Goal: Navigation & Orientation: Find specific page/section

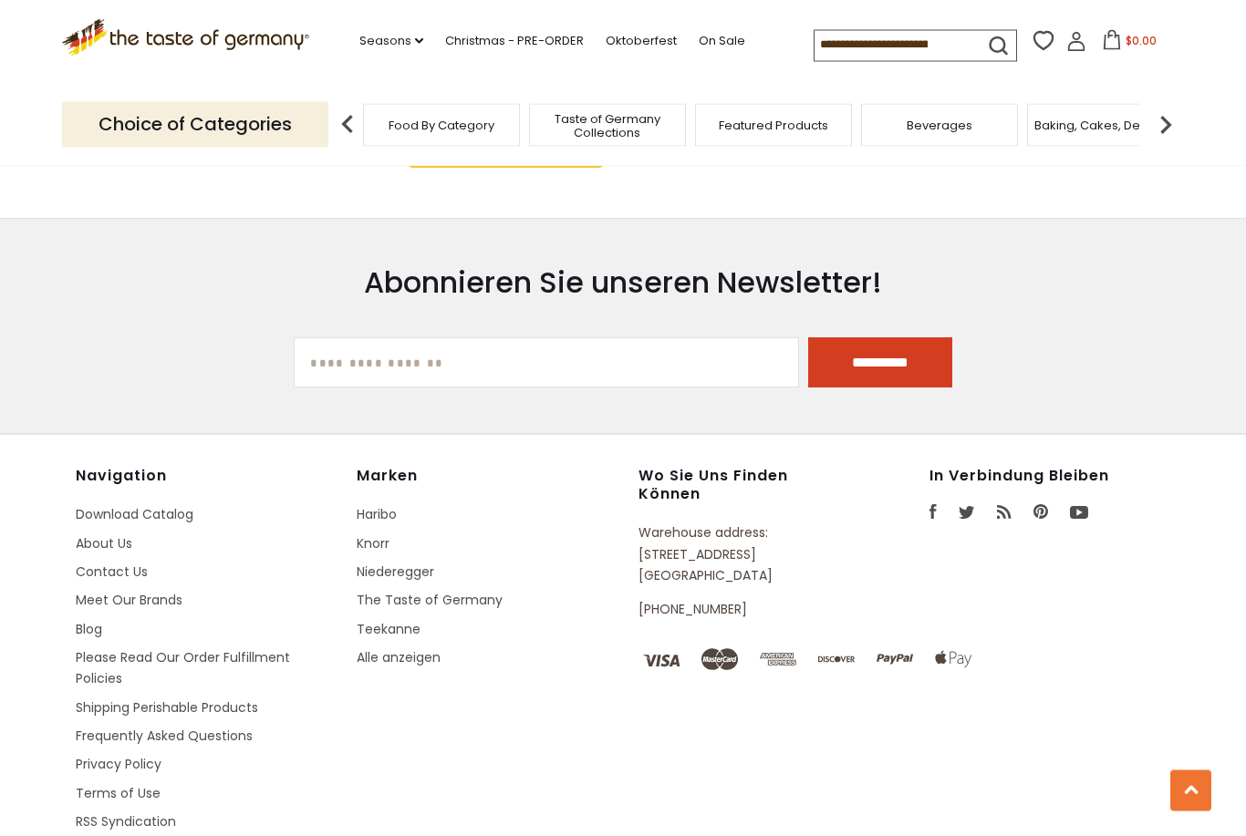
scroll to position [2570, 0]
click at [417, 647] on link "Alle anzeigen" at bounding box center [399, 656] width 84 height 18
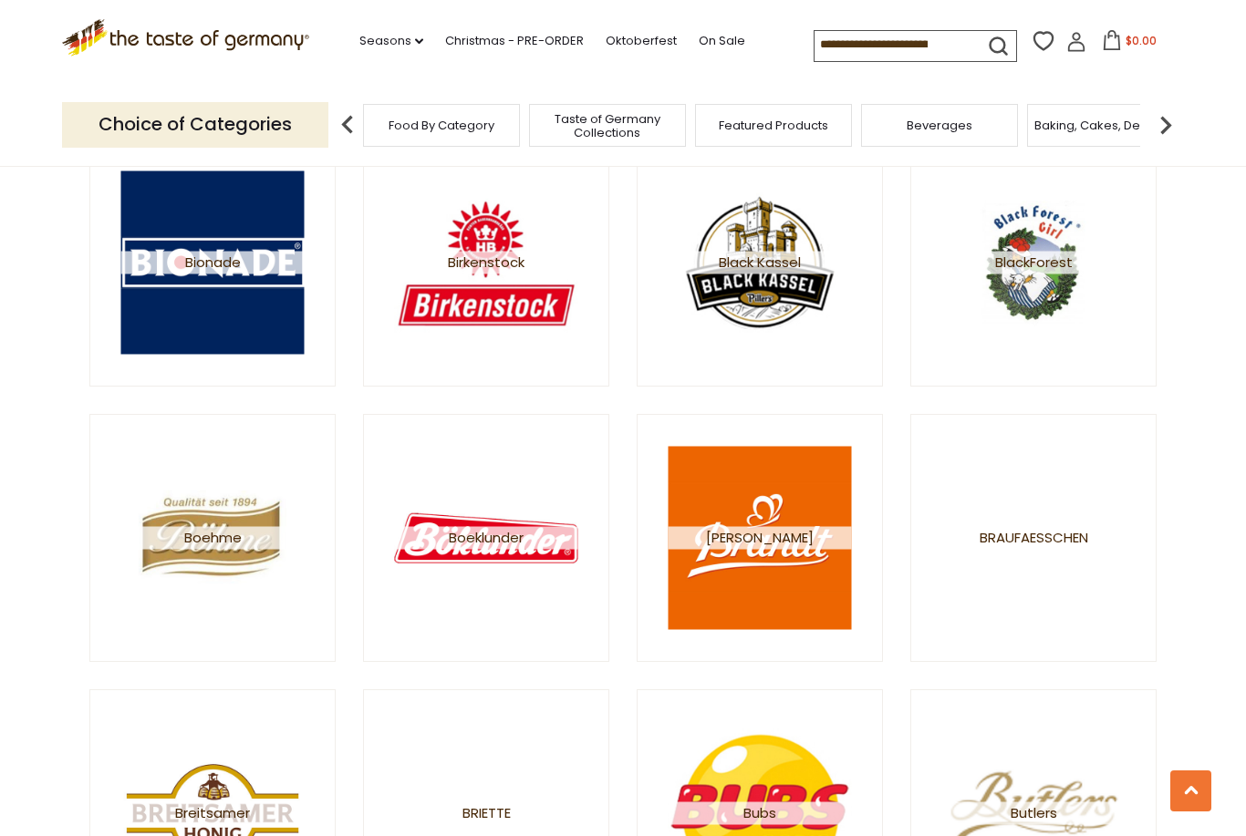
scroll to position [2198, 0]
click at [499, 39] on link "Christmas - PRE-ORDER" at bounding box center [514, 41] width 139 height 20
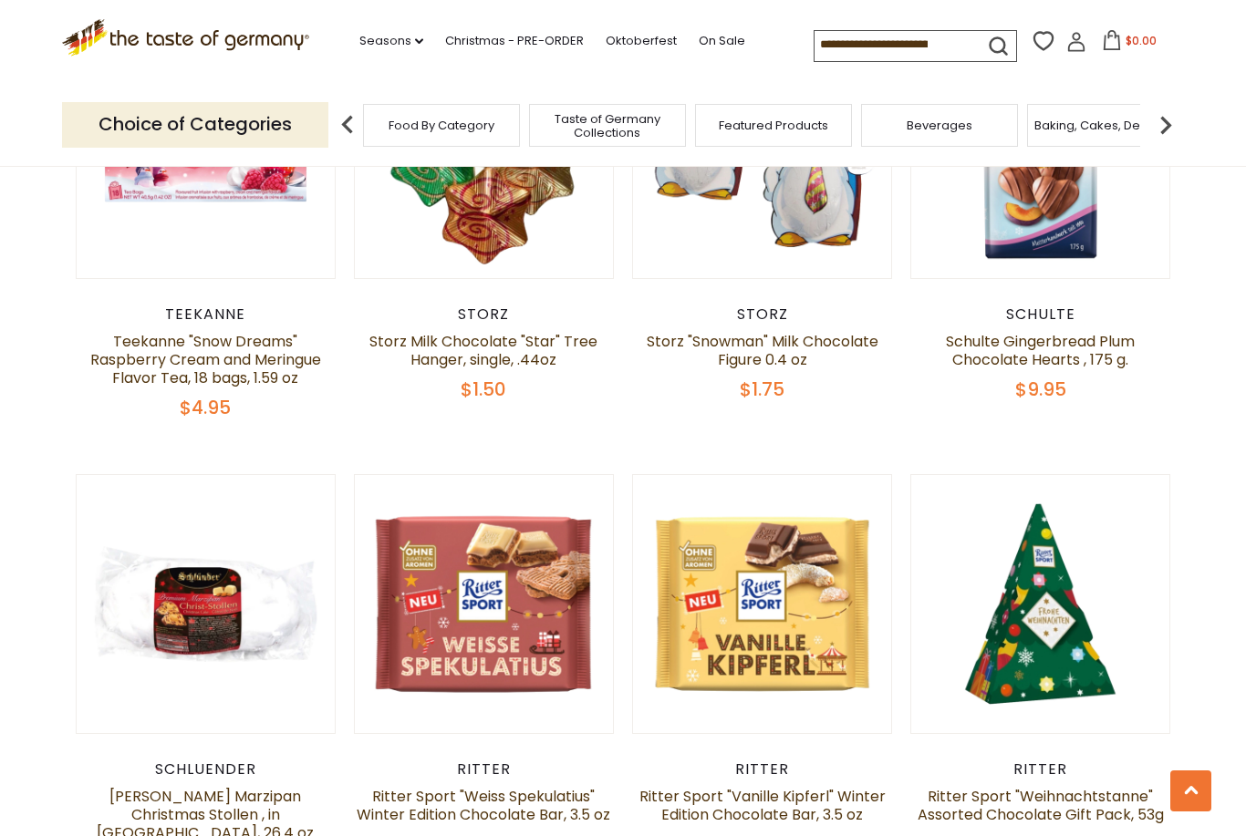
scroll to position [2460, 0]
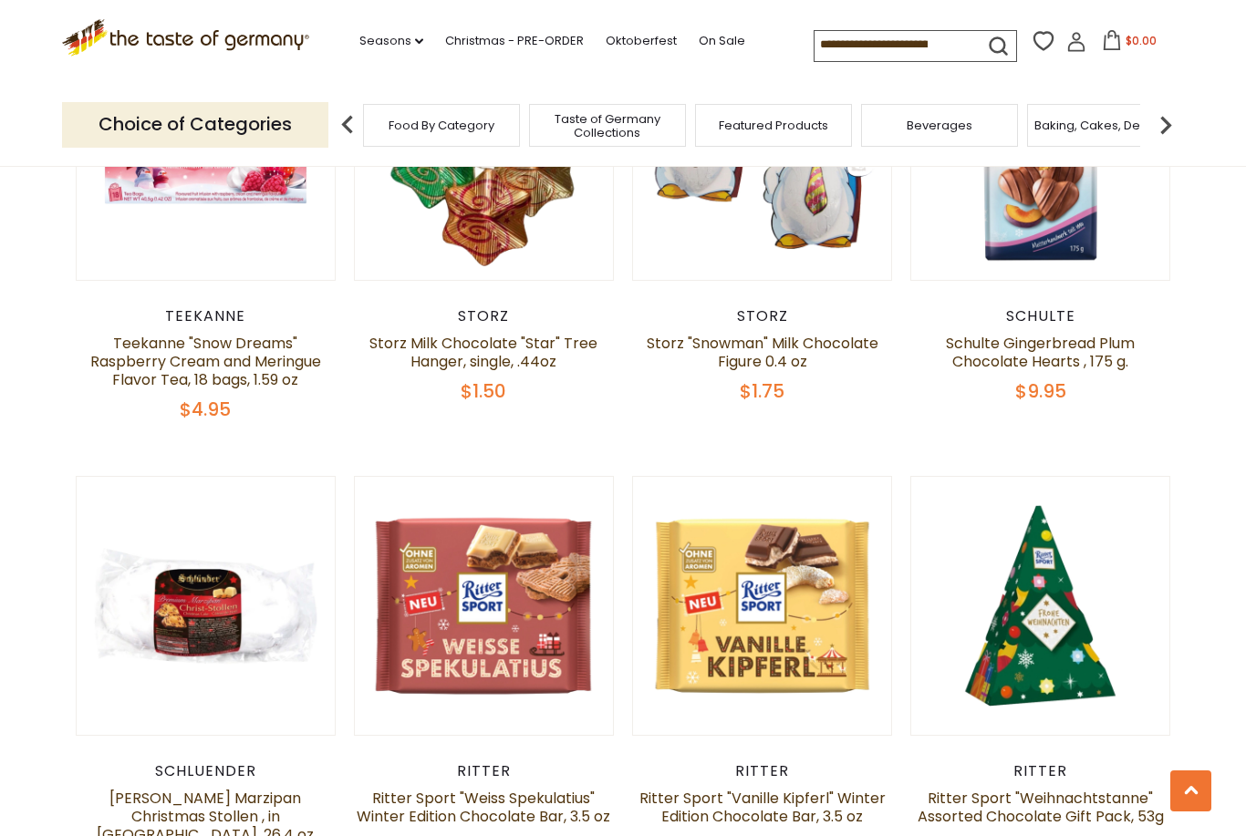
click at [359, 40] on link "Seasons dropdown_arrow" at bounding box center [391, 41] width 64 height 20
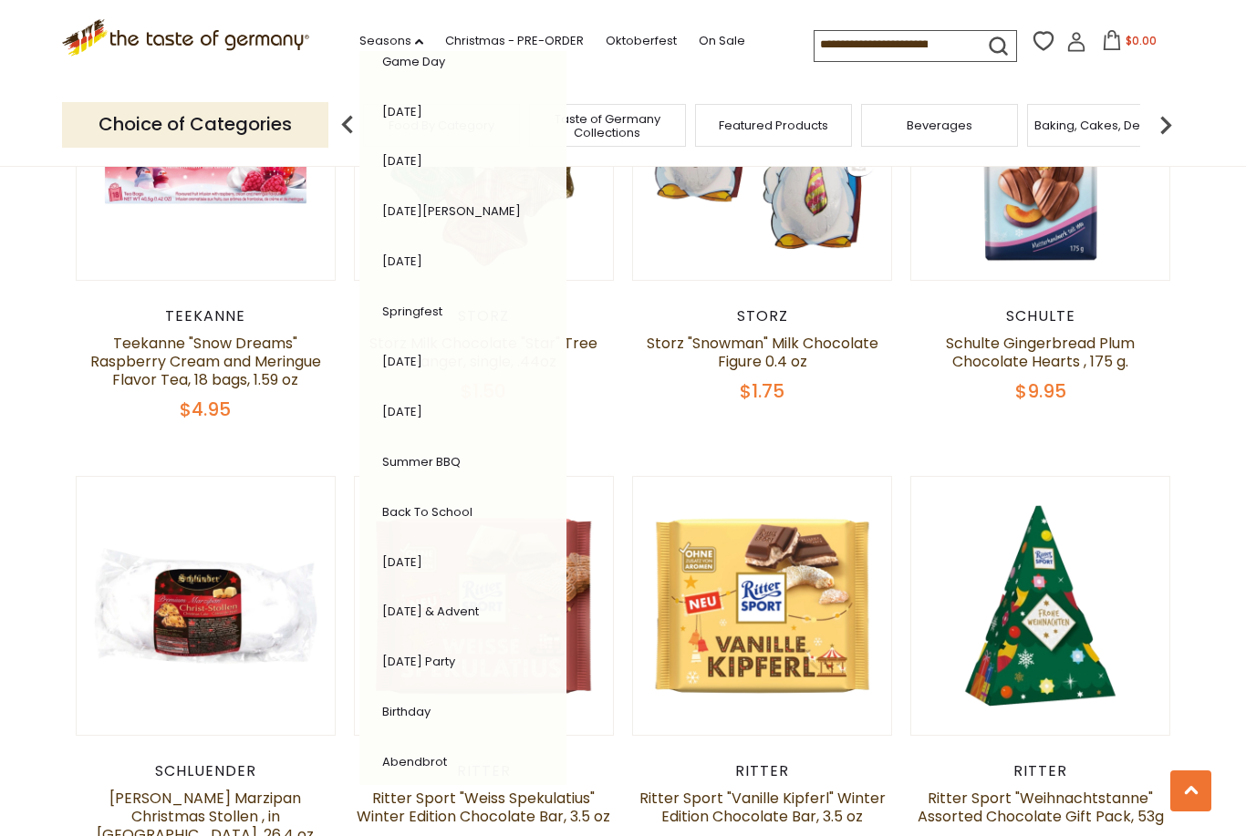
scroll to position [126, 0]
